Goal: Task Accomplishment & Management: Manage account settings

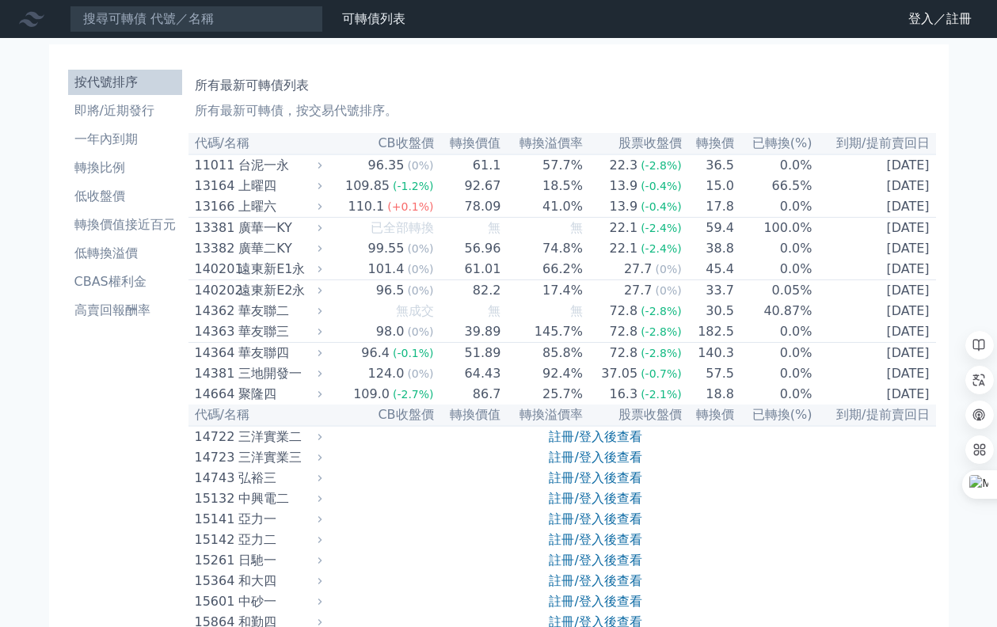
click at [0, 0] on icon at bounding box center [0, 0] width 0 height 0
click at [0, 0] on link "登入／註冊" at bounding box center [0, 0] width 0 height 0
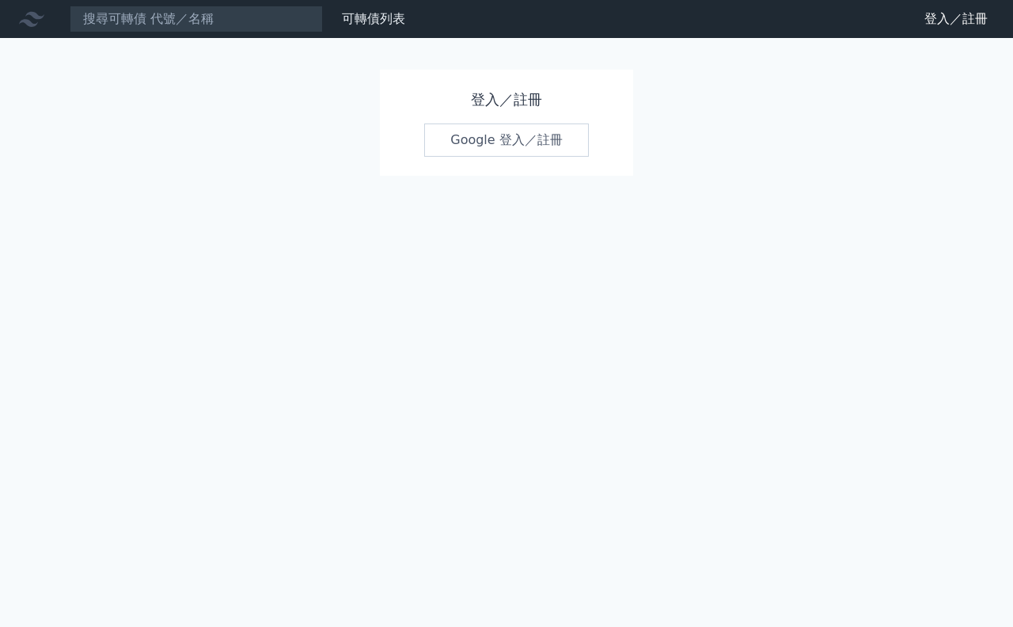
click at [534, 137] on link "Google 登入／註冊" at bounding box center [506, 140] width 165 height 33
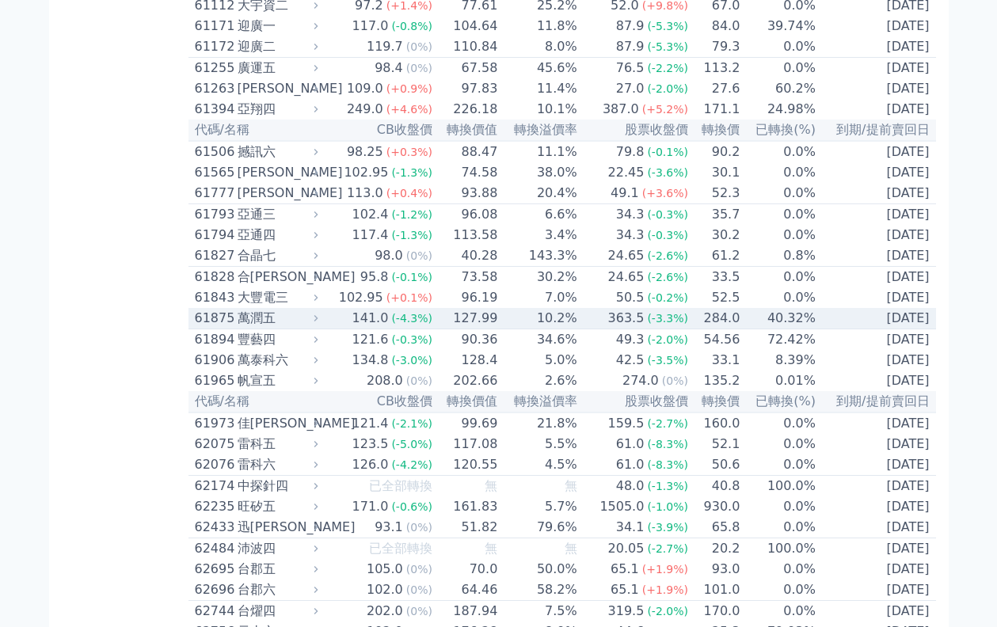
scroll to position [5815, 0]
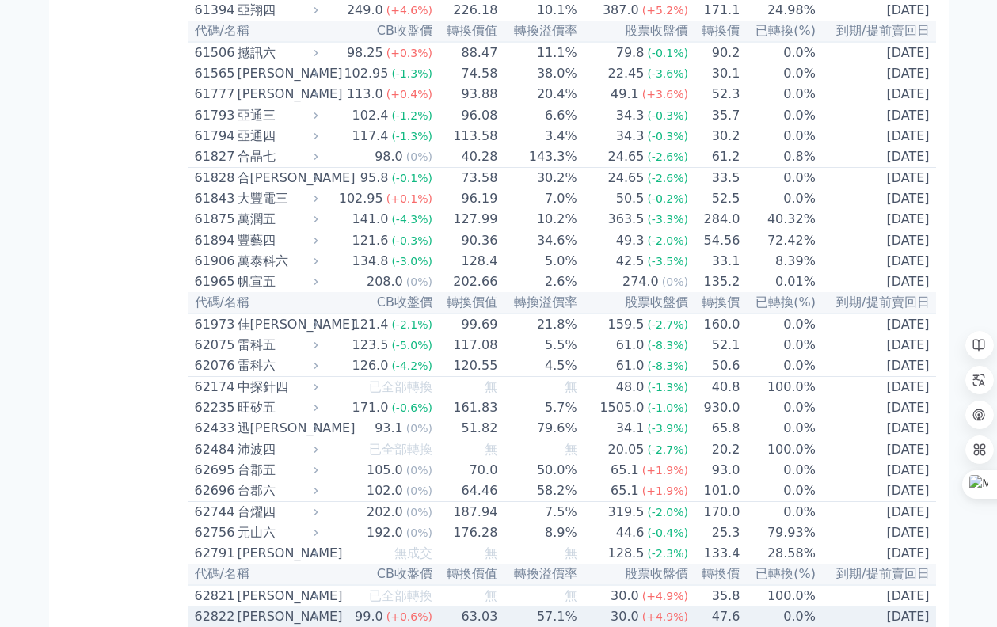
click at [926, 606] on td "[DATE]" at bounding box center [876, 616] width 120 height 21
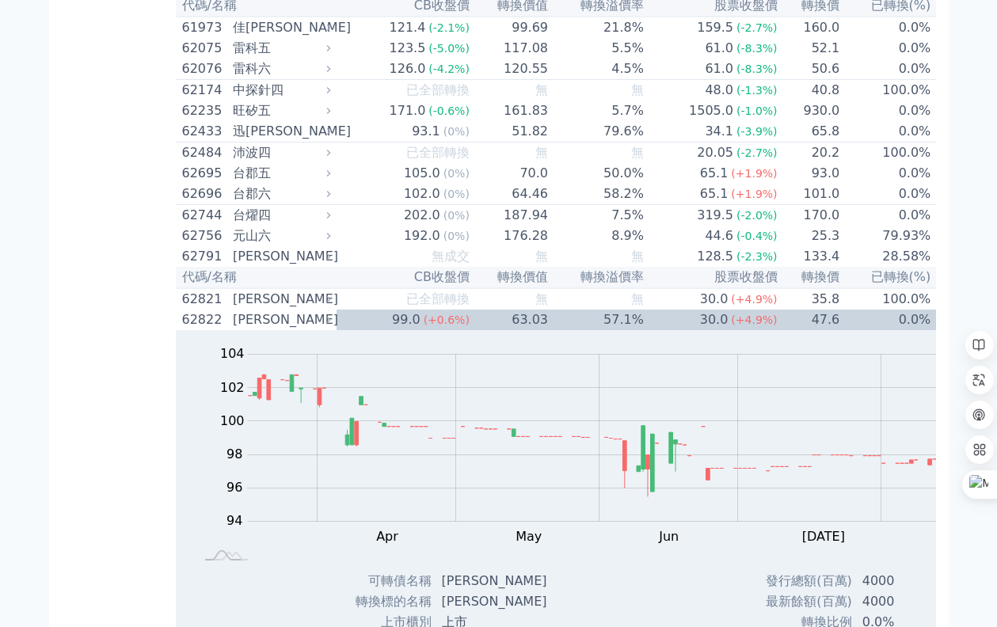
scroll to position [5716, 0]
